Goal: Check status

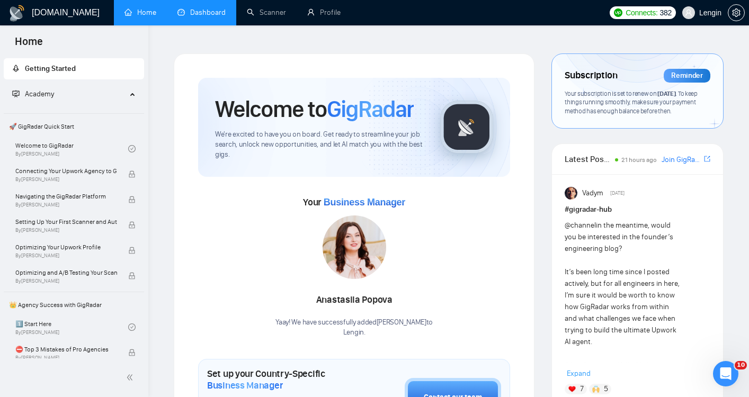
click at [215, 11] on link "Dashboard" at bounding box center [202, 12] width 48 height 9
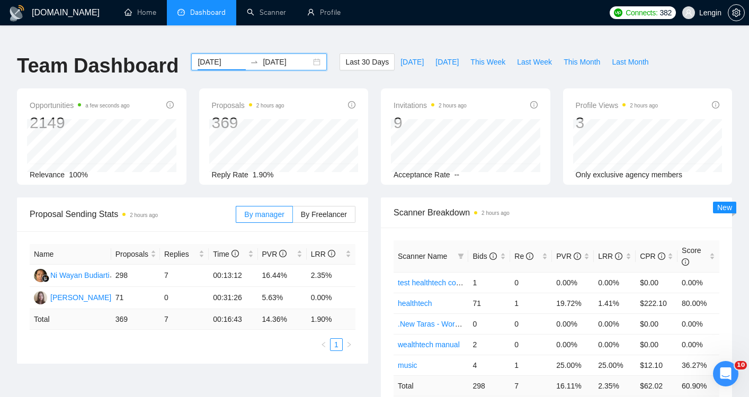
click at [214, 56] on input "[DATE]" at bounding box center [222, 62] width 48 height 12
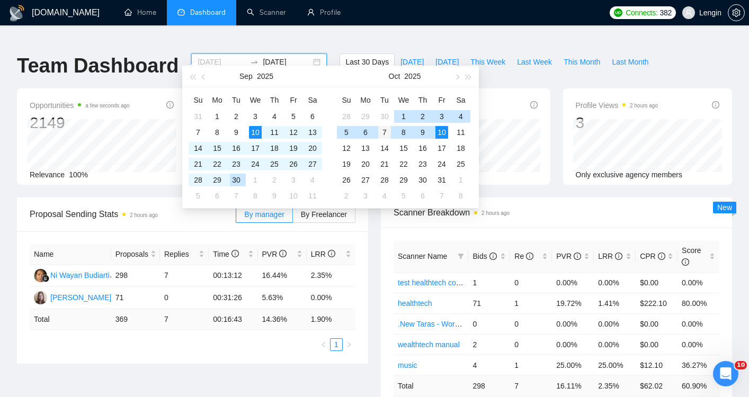
type input "[DATE]"
click at [385, 130] on div "7" at bounding box center [384, 132] width 13 height 13
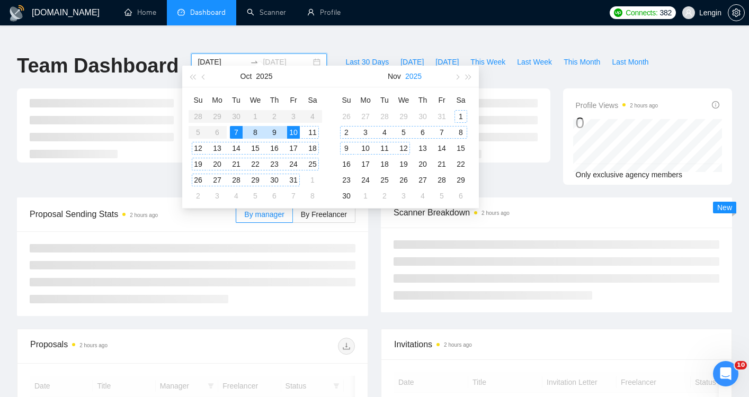
type input "[DATE]"
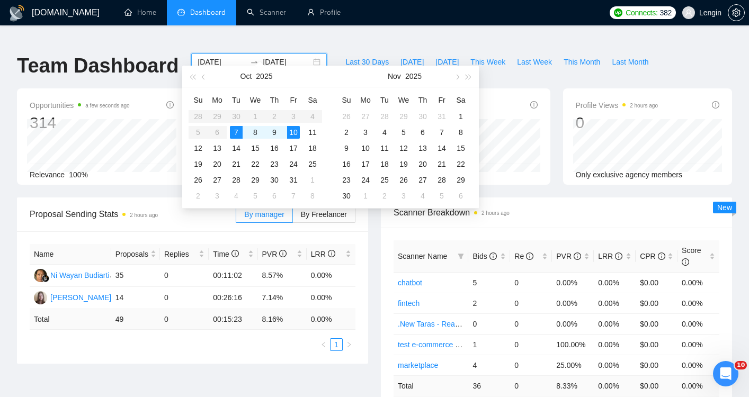
click at [544, 68] on div "Last 30 Days [DATE] [DATE] This Week Last Week This Month Last Month" at bounding box center [496, 71] width 327 height 35
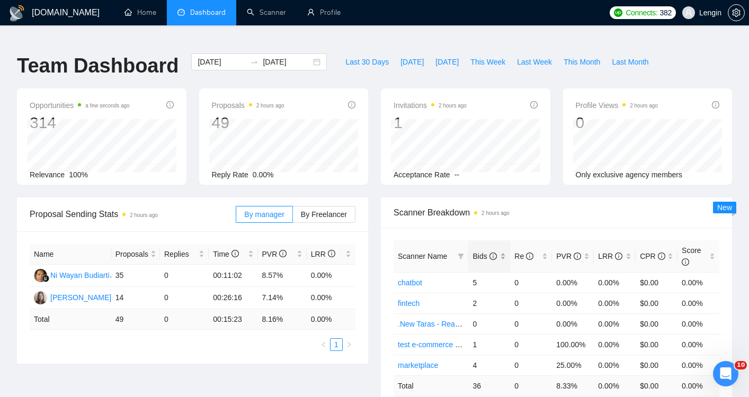
click at [503, 251] on div "Bids" at bounding box center [489, 257] width 33 height 12
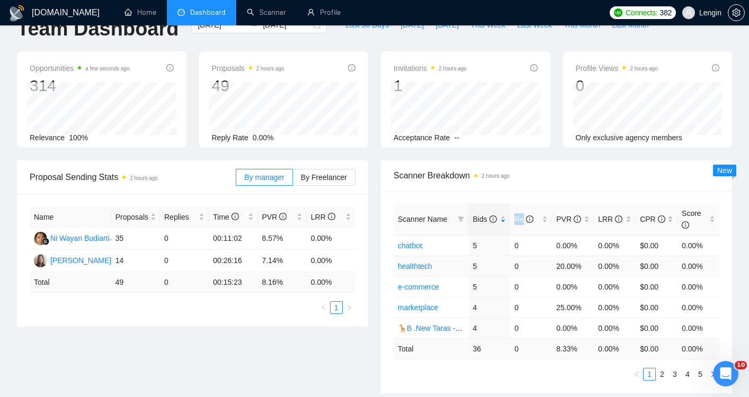
scroll to position [39, 0]
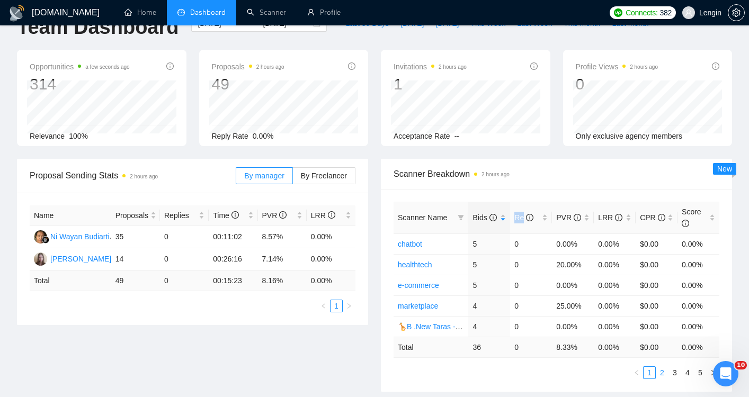
click at [662, 367] on link "2" at bounding box center [663, 373] width 12 height 12
click at [673, 367] on link "3" at bounding box center [675, 373] width 12 height 12
click at [664, 367] on link "2" at bounding box center [663, 373] width 12 height 12
click at [652, 367] on link "1" at bounding box center [650, 373] width 12 height 12
click at [176, 342] on div "Proposal Sending Stats 2 hours ago By manager By Freelancer Name Proposals Repl…" at bounding box center [375, 282] width 728 height 246
